Goal: Register for event/course

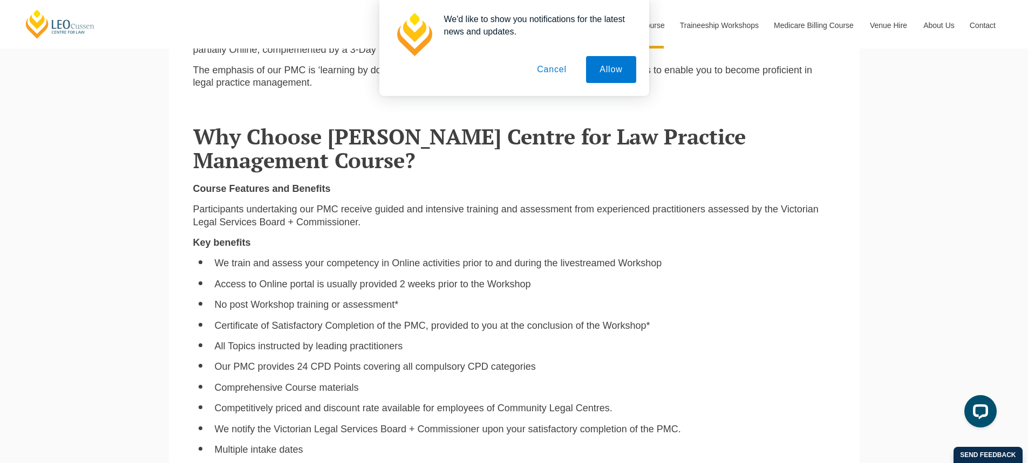
scroll to position [593, 0]
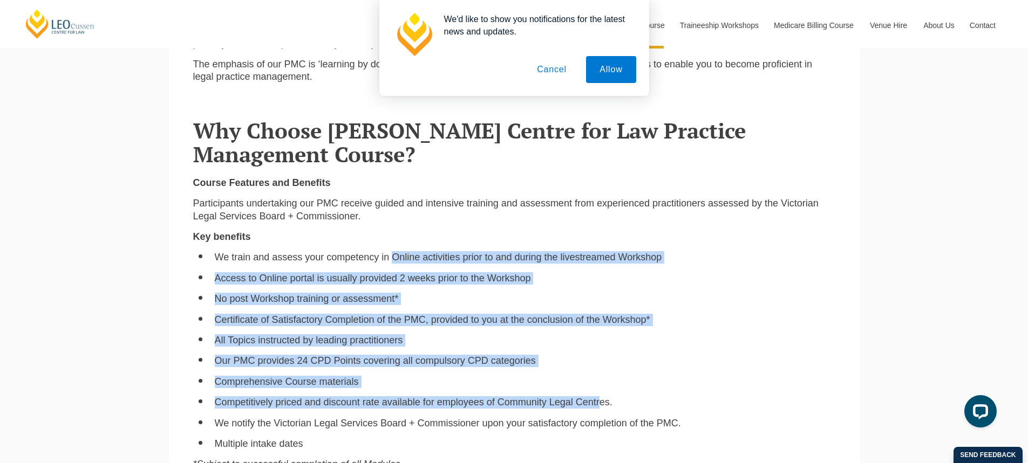
drag, startPoint x: 391, startPoint y: 258, endPoint x: 600, endPoint y: 400, distance: 253.2
click at [600, 400] on ul "We train and assess your competency in Online activities prior to and during th…" at bounding box center [514, 350] width 642 height 199
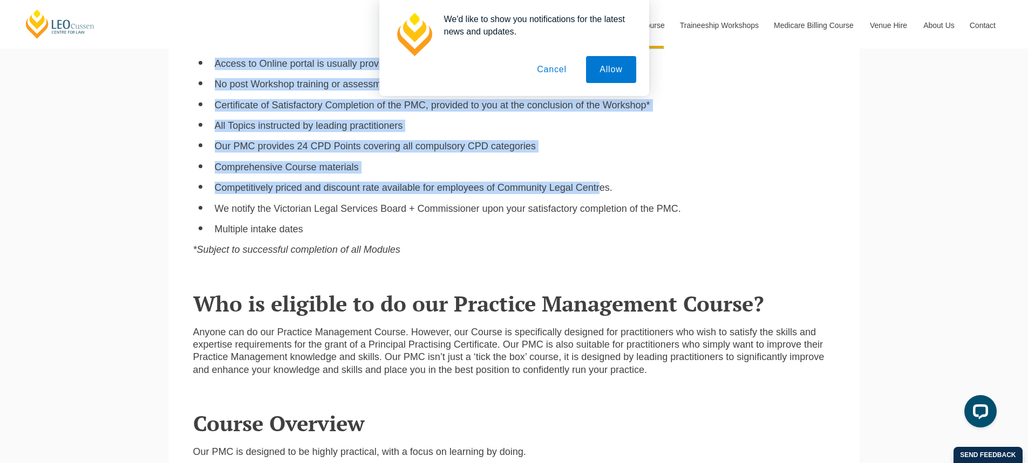
scroll to position [809, 0]
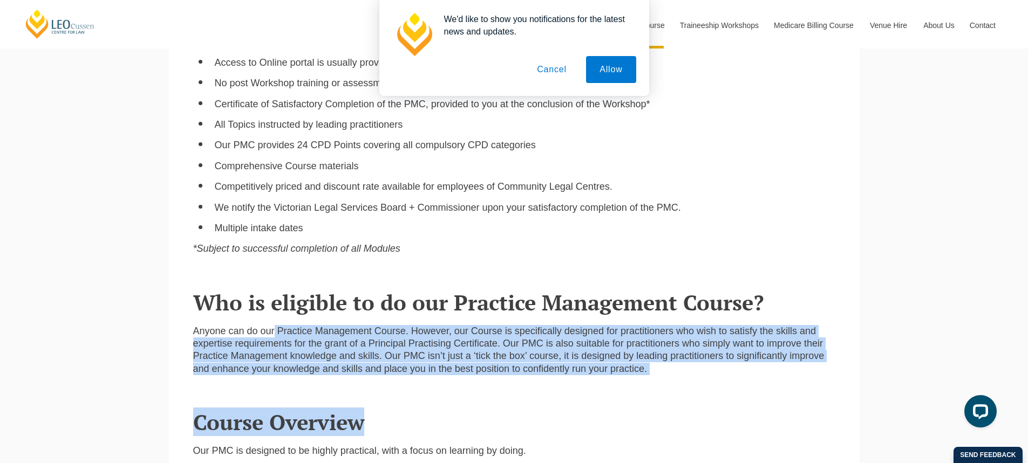
drag, startPoint x: 275, startPoint y: 333, endPoint x: 647, endPoint y: 403, distance: 378.7
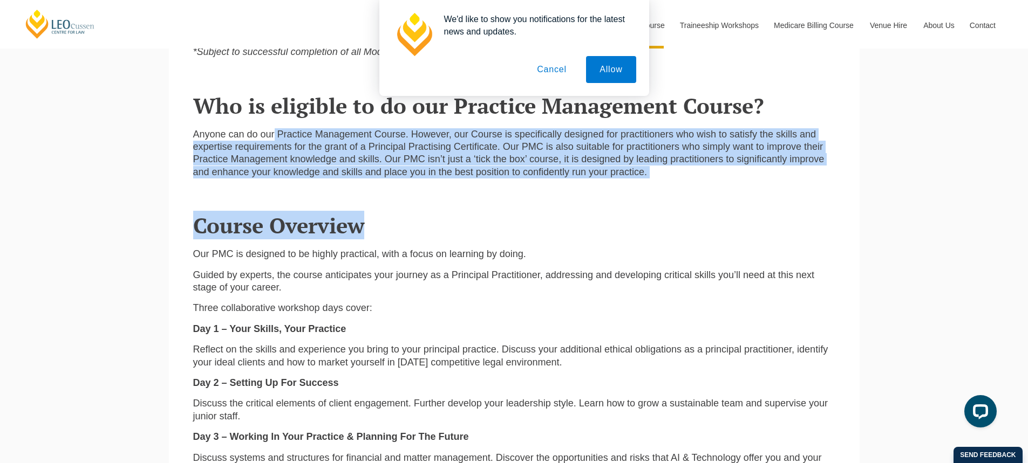
scroll to position [1025, 0]
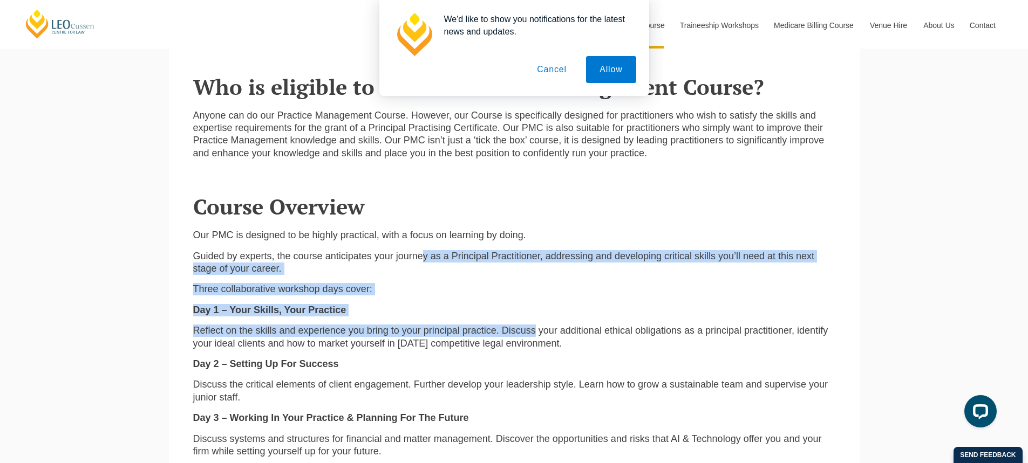
drag, startPoint x: 422, startPoint y: 257, endPoint x: 536, endPoint y: 322, distance: 131.2
click at [536, 322] on div "Our PMC is designed to be highly practical, with a focus on learning by doing. …" at bounding box center [514, 385] width 658 height 312
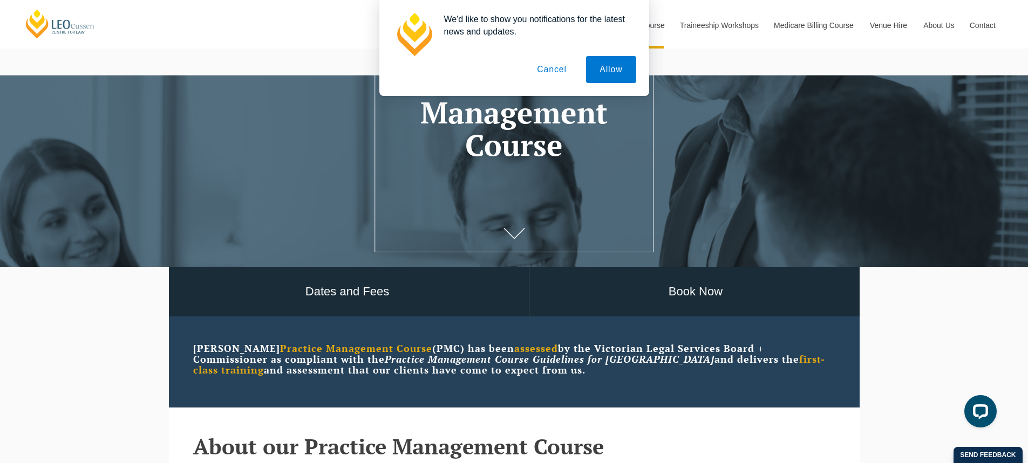
scroll to position [108, 0]
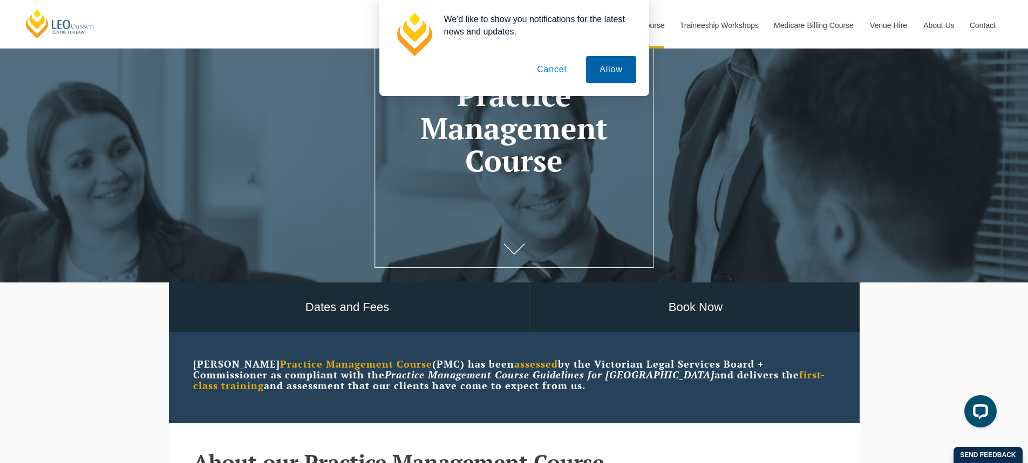
click at [605, 69] on button "Allow" at bounding box center [611, 69] width 50 height 27
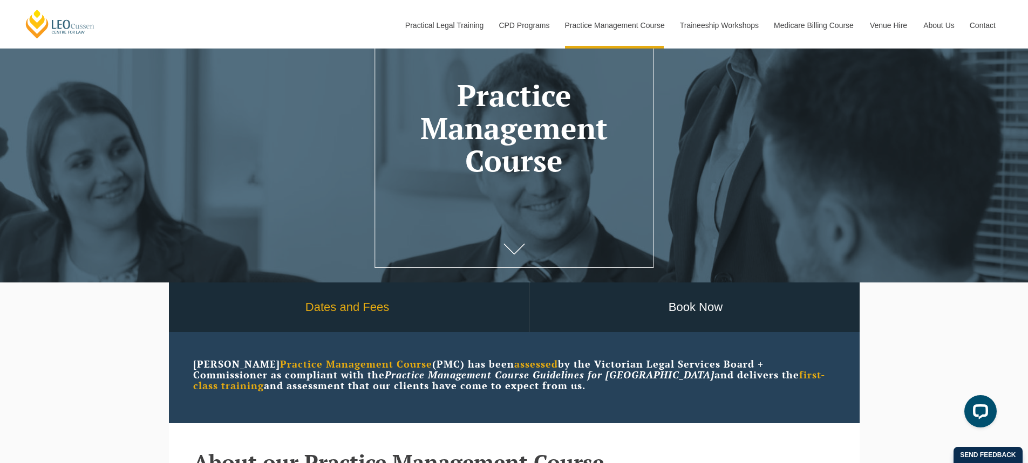
click at [380, 305] on link "Dates and Fees" at bounding box center [347, 308] width 363 height 50
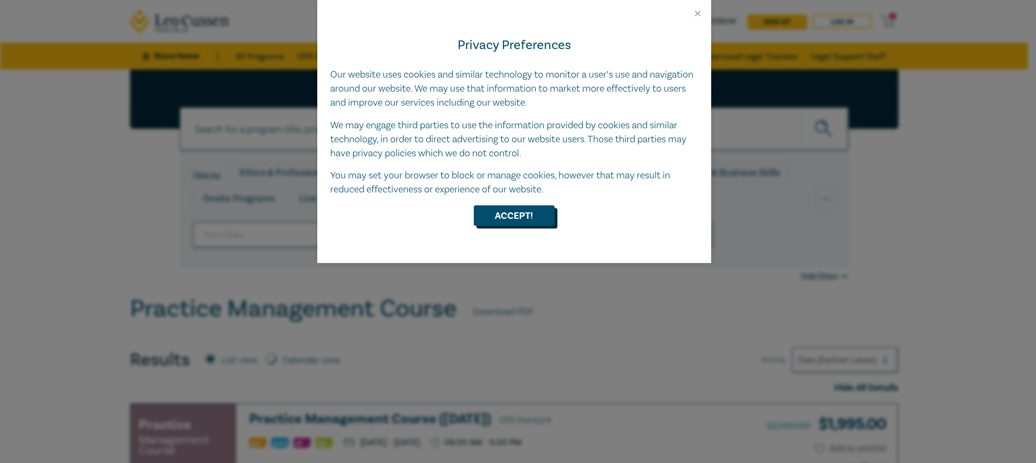
click at [513, 216] on button "Accept!" at bounding box center [514, 216] width 81 height 21
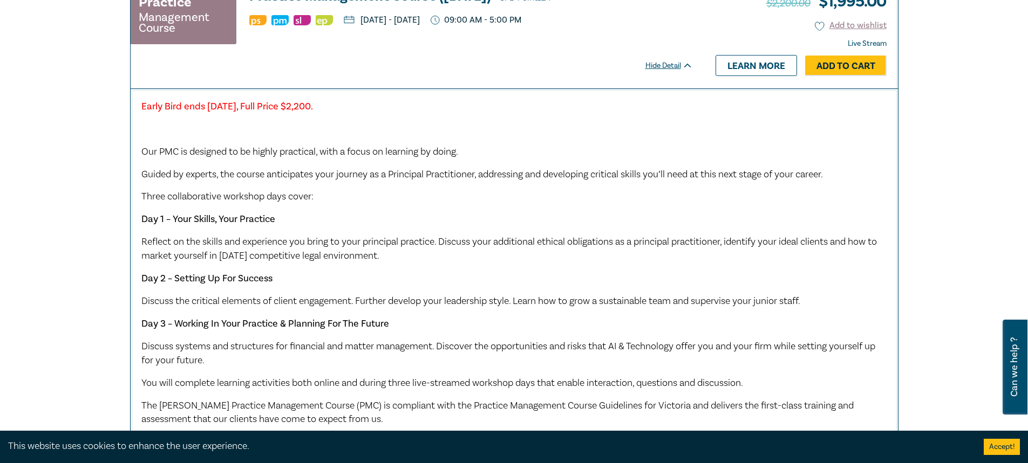
scroll to position [432, 0]
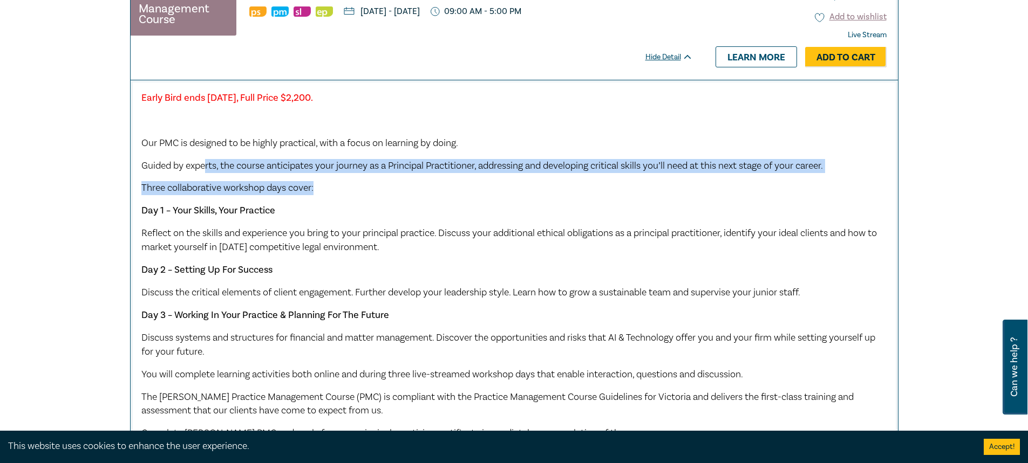
drag, startPoint x: 204, startPoint y: 163, endPoint x: 408, endPoint y: 183, distance: 204.9
click at [408, 183] on div "Early Bird ends Friday 12 September 2025, Full Price $2,200. Our PMC is designe…" at bounding box center [514, 300] width 746 height 418
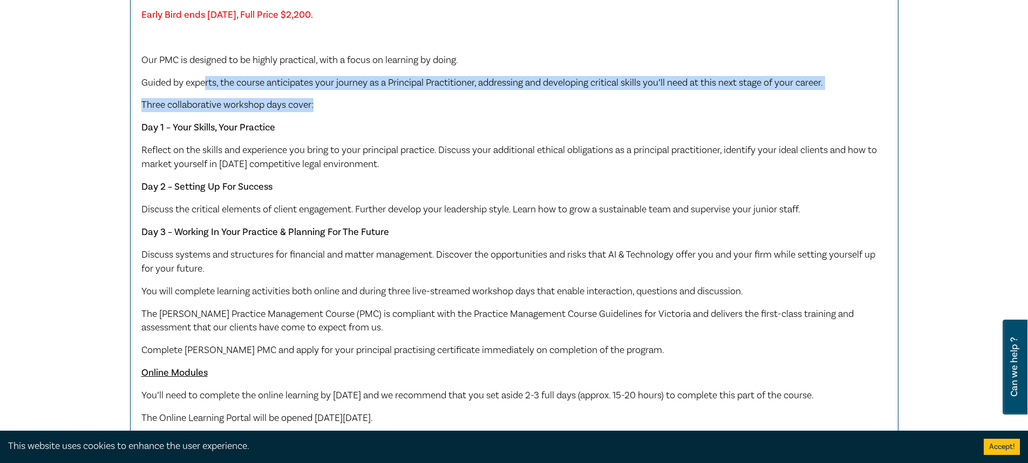
scroll to position [540, 0]
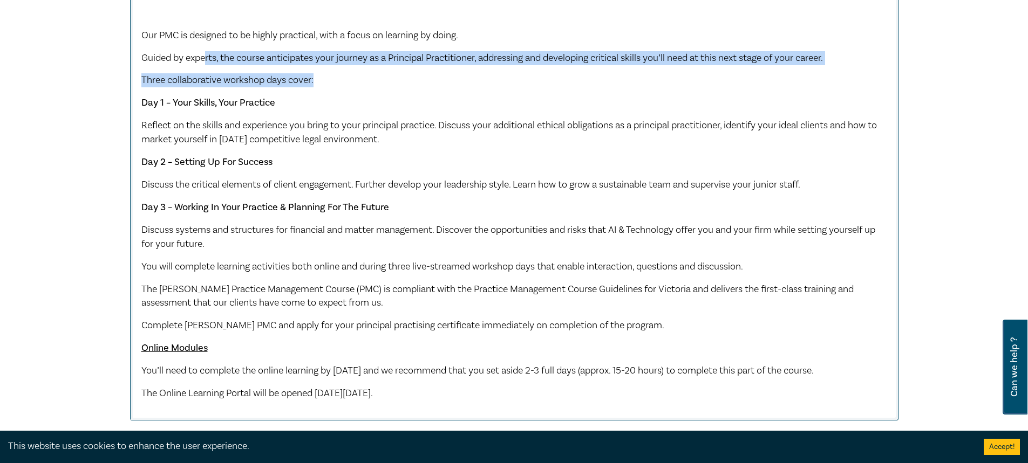
drag, startPoint x: 171, startPoint y: 127, endPoint x: 408, endPoint y: 138, distance: 237.6
click at [408, 138] on p "Reflect on the skills and experience you bring to your principal practice. Disc…" at bounding box center [514, 133] width 746 height 28
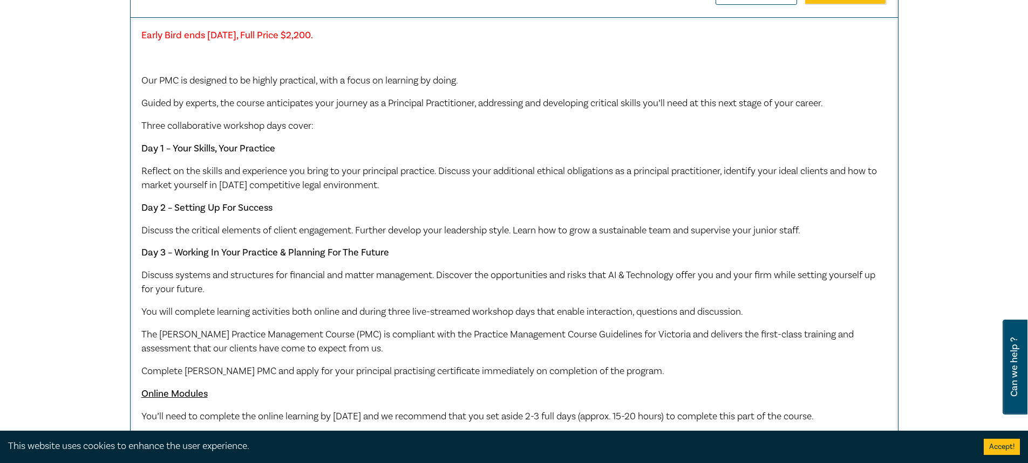
scroll to position [1079, 0]
